Goal: Obtain resource: Obtain resource

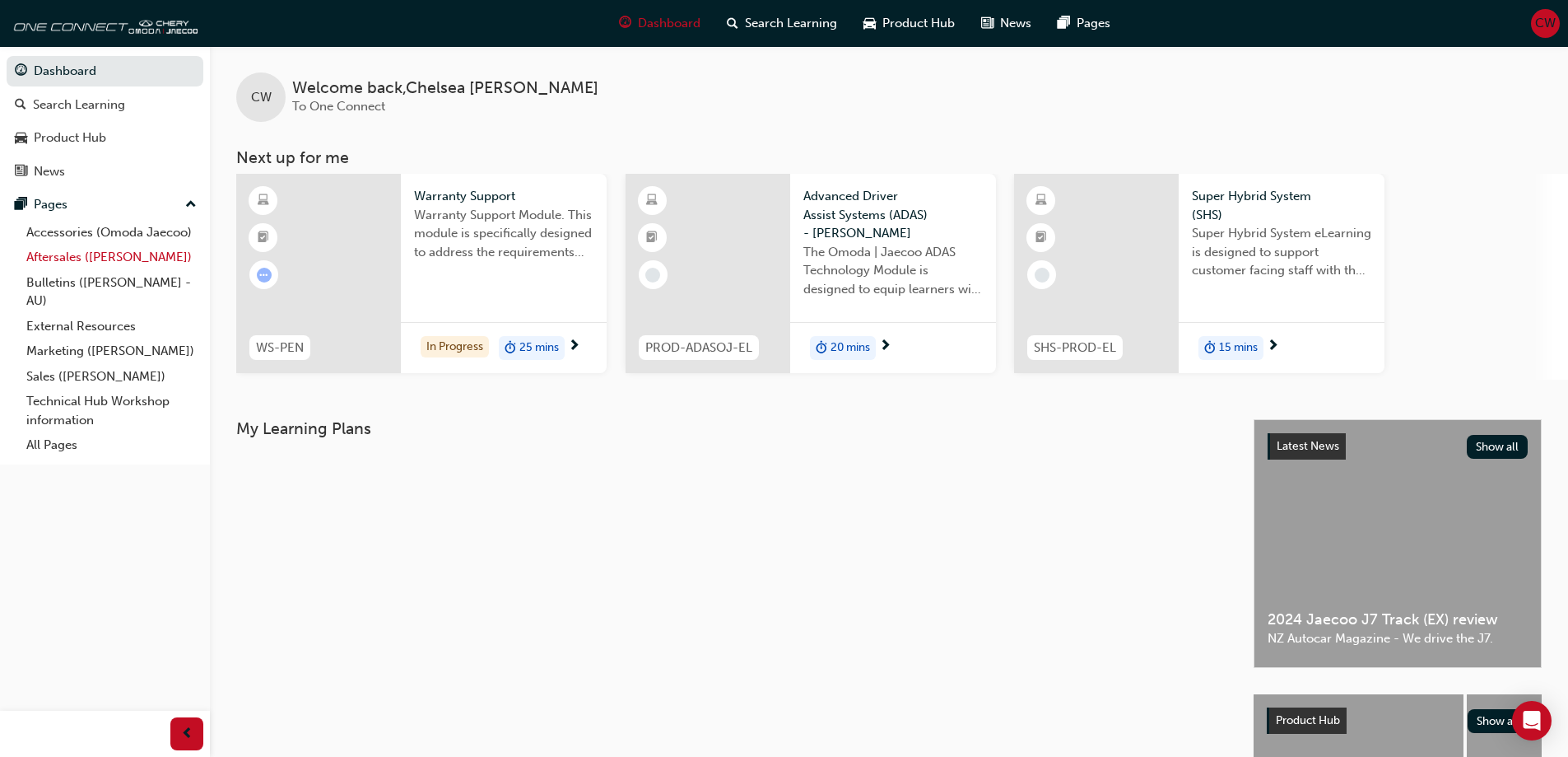
click at [88, 262] on link "Aftersales ([PERSON_NAME])" at bounding box center [112, 257] width 184 height 26
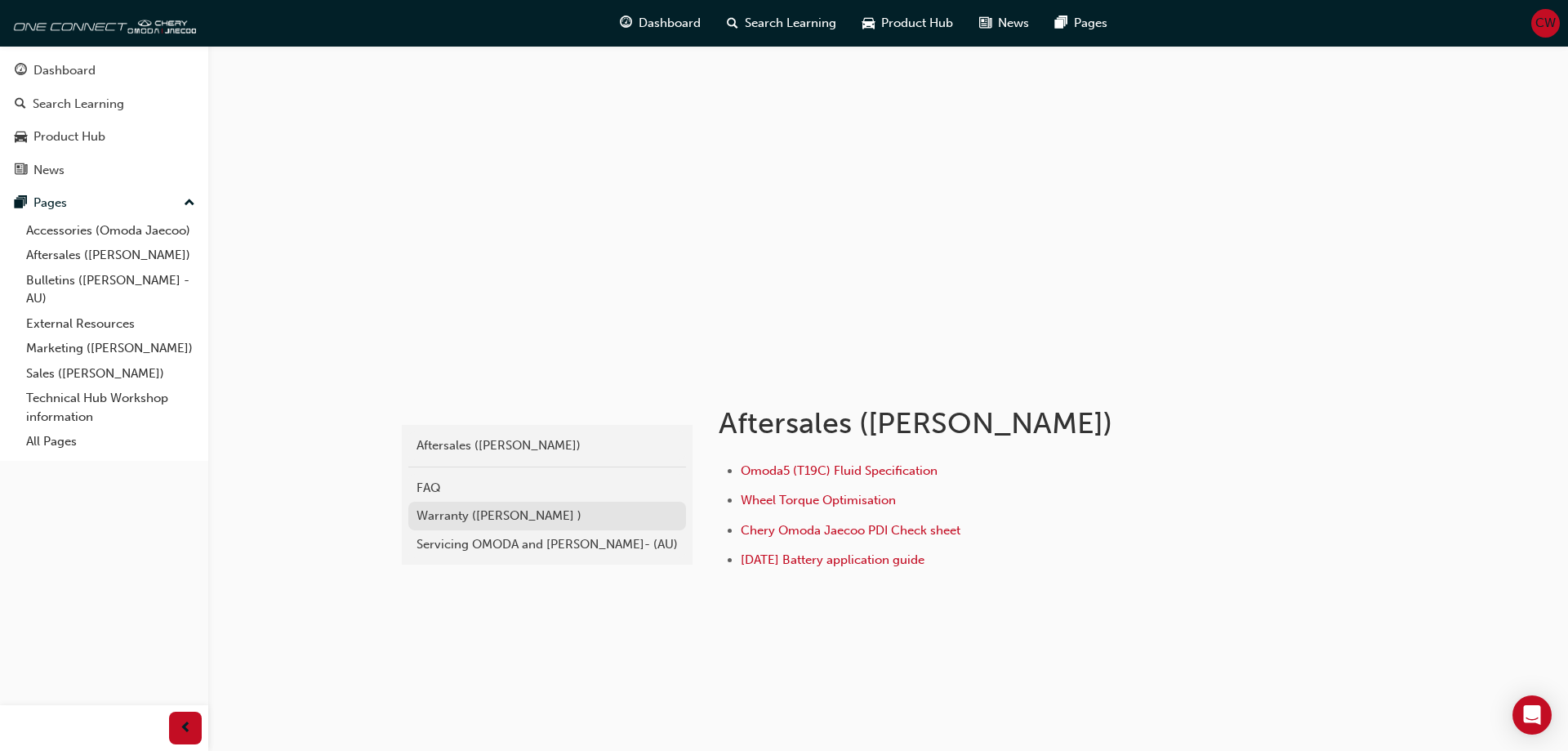
click at [536, 515] on div "Warranty ([PERSON_NAME] )" at bounding box center [548, 516] width 261 height 19
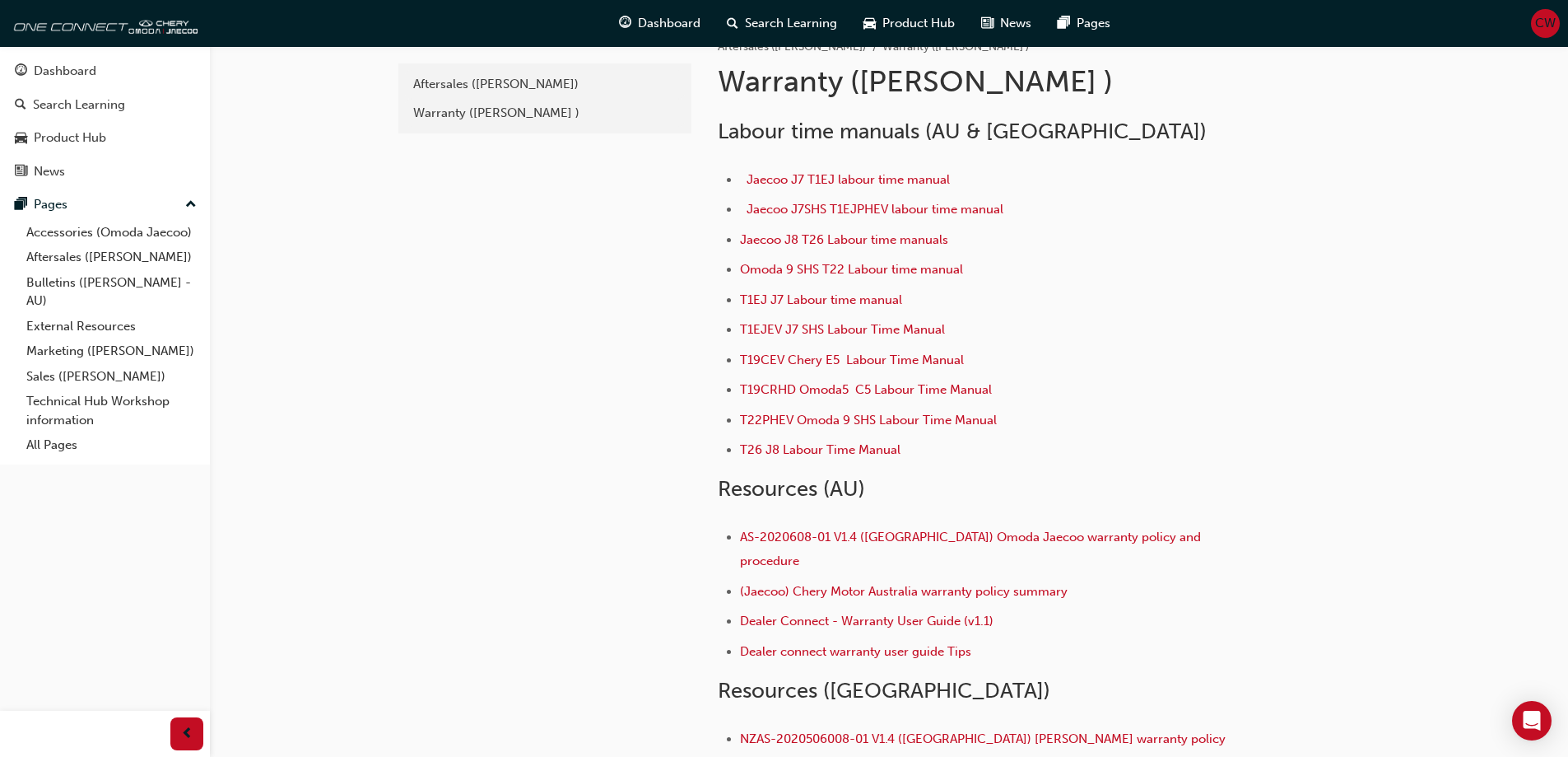
scroll to position [55, 0]
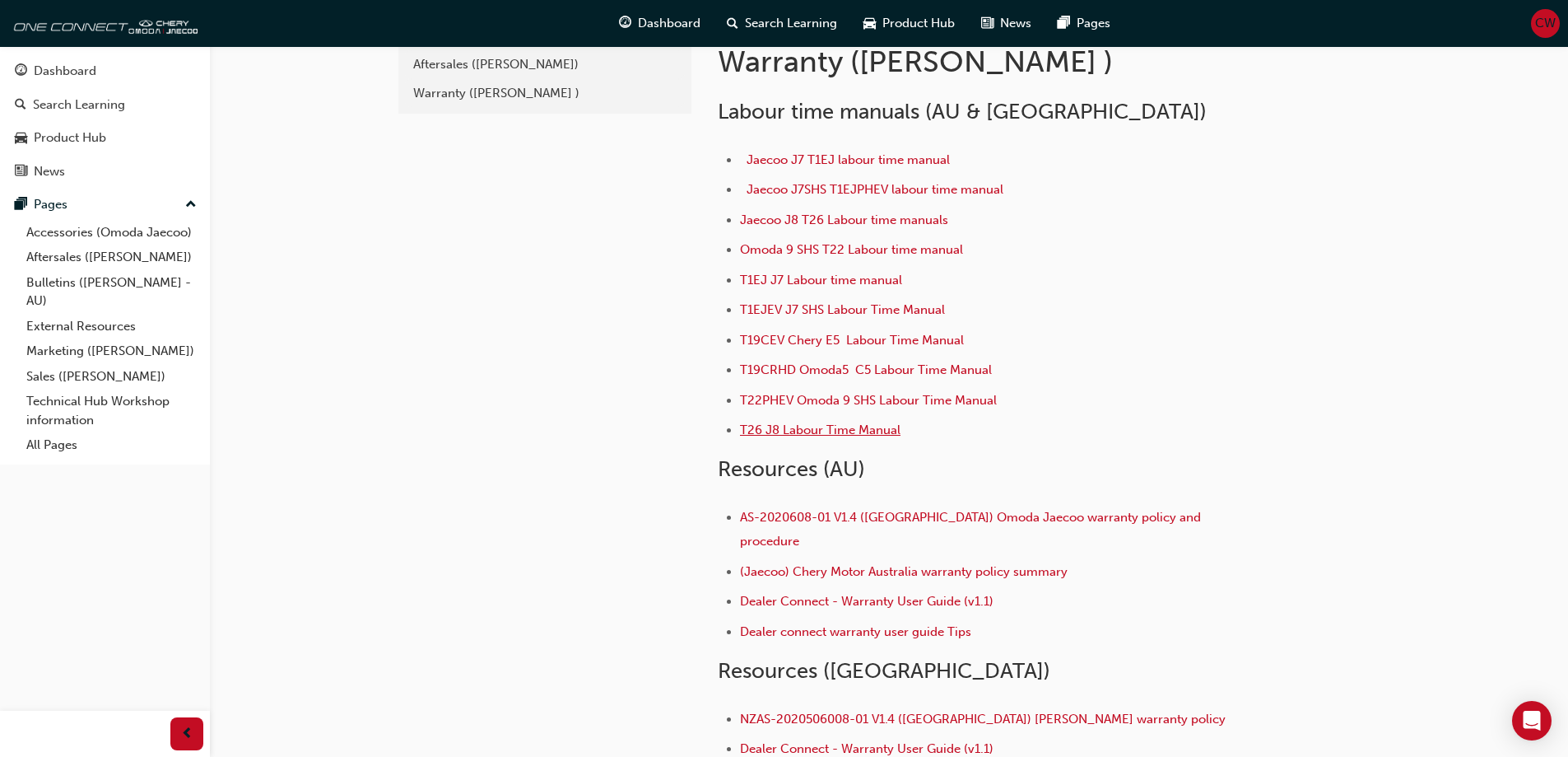
click at [857, 428] on span "T26 J8 Labour Time Manual" at bounding box center [820, 429] width 161 height 14
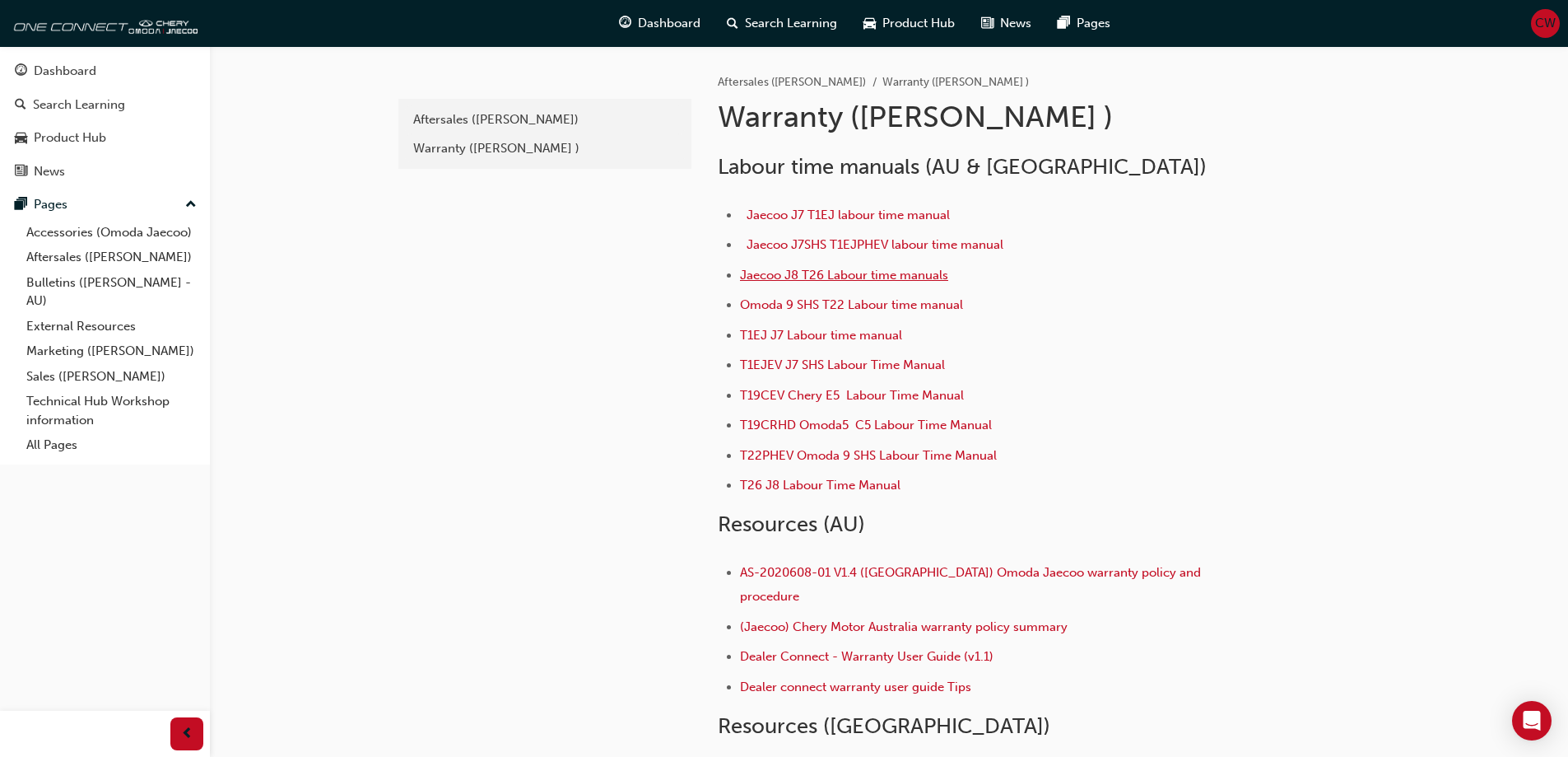
click at [873, 277] on span "Jaecoo J8 T26 Labour time manuals" at bounding box center [844, 274] width 209 height 14
